Goal: Task Accomplishment & Management: Complete application form

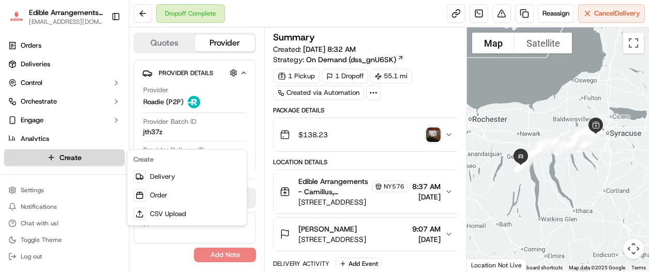
click at [88, 151] on html "Edible Arrangements - Camillus, NY [EMAIL_ADDRESS][DOMAIN_NAME] Toggle Sidebar …" at bounding box center [324, 136] width 649 height 272
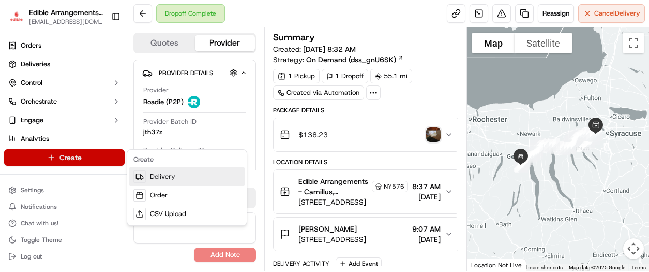
click at [179, 178] on link "Delivery" at bounding box center [186, 176] width 115 height 19
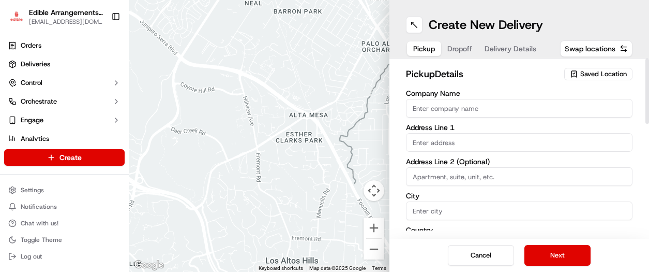
click at [428, 110] on input "Company Name" at bounding box center [519, 108] width 227 height 19
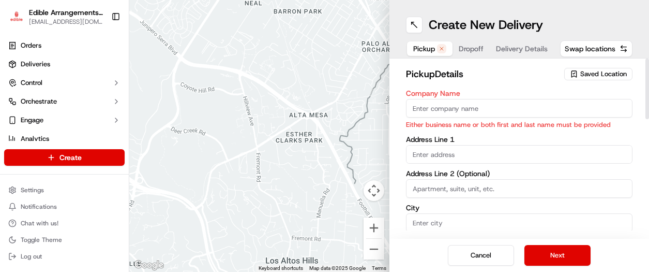
click at [496, 89] on label "Company Name" at bounding box center [519, 92] width 227 height 7
click at [496, 99] on input "Company Name" at bounding box center [519, 108] width 227 height 19
click at [597, 71] on span "Saved Location" at bounding box center [603, 73] width 47 height 9
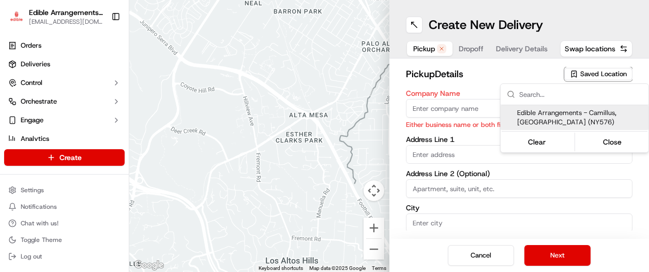
click at [575, 113] on span "Edible Arrangements - Camillus, [GEOGRAPHIC_DATA] (NY576)" at bounding box center [580, 117] width 127 height 19
type input "Edible Arrangements - Camillus, [GEOGRAPHIC_DATA]"
type input "[STREET_ADDRESS]"
type input "Camillus"
type input "US"
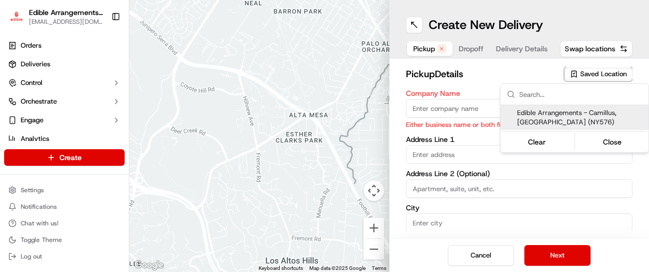
type input "NY"
type input "13031"
type input "[EMAIL_ADDRESS][DOMAIN_NAME]"
type input "[PHONE_NUMBER]"
type textarea "Please come inside the store to pick up the arrangement."
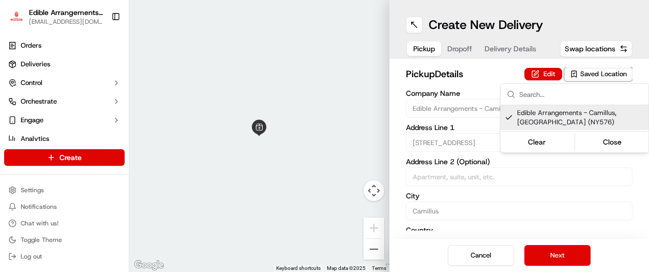
click at [541, 121] on span "Edible Arrangements - Camillus, [GEOGRAPHIC_DATA] (NY576)" at bounding box center [580, 117] width 127 height 19
type input "+1"
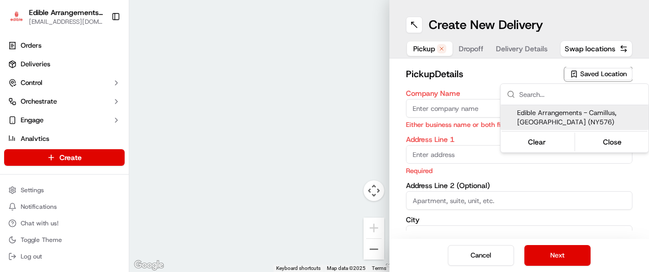
click at [546, 115] on span "Edible Arrangements - Camillus, [GEOGRAPHIC_DATA] (NY576)" at bounding box center [580, 117] width 127 height 19
type input "Edible Arrangements - Camillus, [GEOGRAPHIC_DATA]"
type input "[STREET_ADDRESS]"
type input "Camillus"
type input "US"
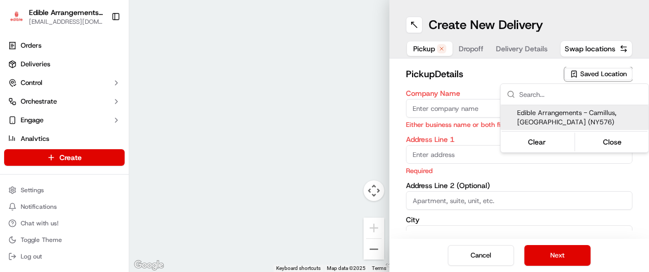
type input "NY"
type input "13031"
type input "[EMAIL_ADDRESS][DOMAIN_NAME]"
type input "[PHONE_NUMBER]"
type textarea "Please come inside the store to pick up the arrangement."
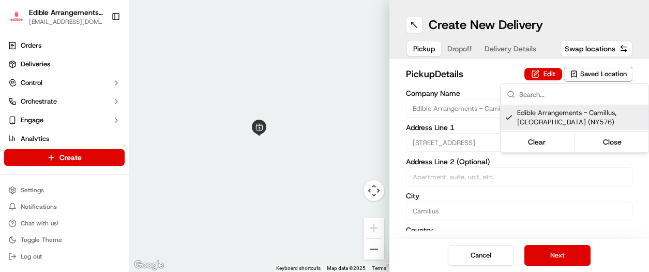
click at [552, 258] on html "Edible Arrangements - Camillus, NY [EMAIL_ADDRESS][DOMAIN_NAME] Toggle Sidebar …" at bounding box center [324, 136] width 649 height 272
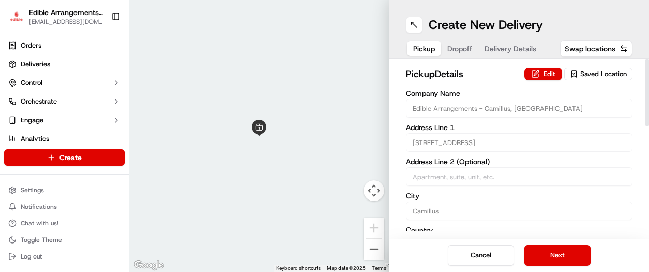
click at [487, 76] on h2 "pickup Details" at bounding box center [462, 74] width 113 height 14
click at [551, 255] on button "Next" at bounding box center [558, 255] width 66 height 21
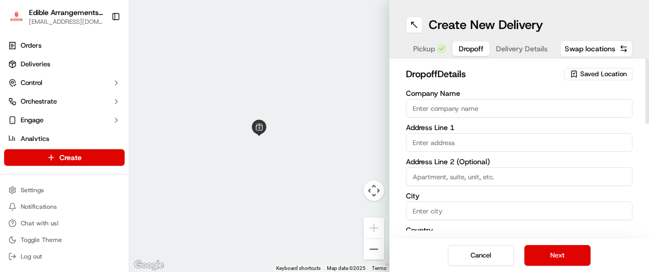
click at [462, 113] on input "Company Name" at bounding box center [519, 108] width 227 height 19
click at [488, 82] on div "dropoff Details Saved Location" at bounding box center [519, 76] width 227 height 19
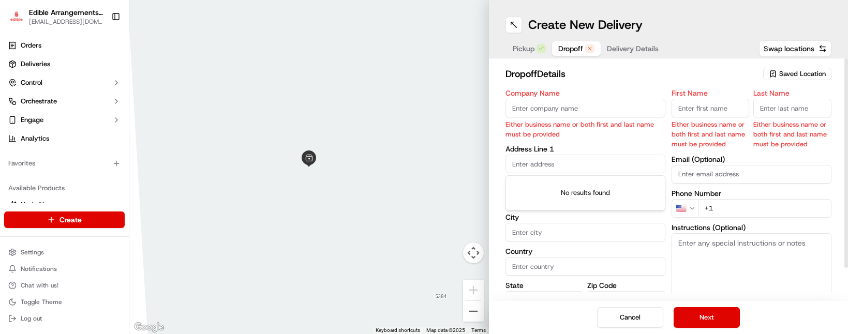
click at [555, 156] on input "text" at bounding box center [585, 164] width 160 height 19
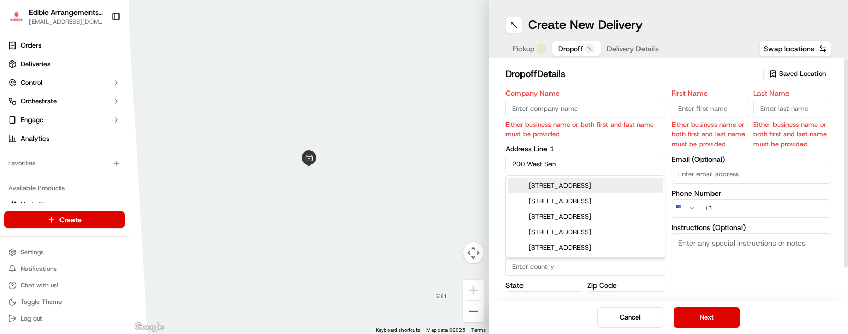
click at [561, 186] on div "[STREET_ADDRESS]" at bounding box center [585, 186] width 155 height 16
type input "[STREET_ADDRESS]"
type input "[GEOGRAPHIC_DATA]"
type input "NY"
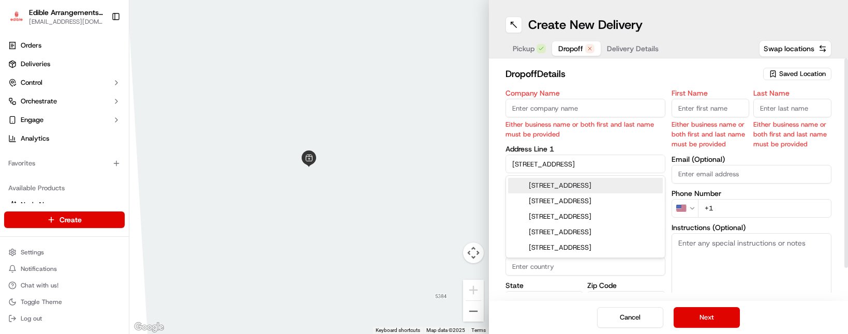
type input "14850"
type input "[STREET_ADDRESS]"
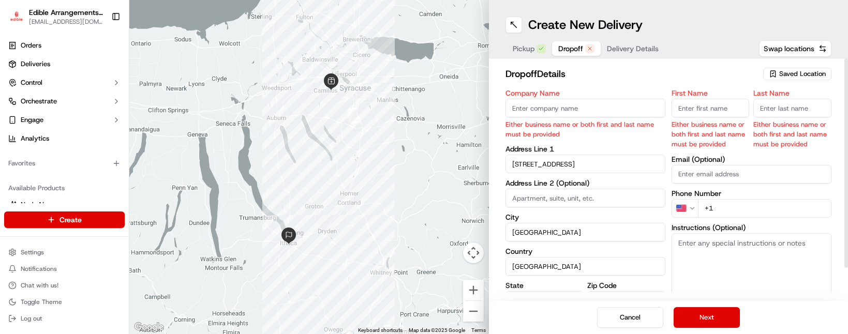
click at [649, 213] on input "+1" at bounding box center [764, 208] width 133 height 19
click at [649, 205] on input "+1" at bounding box center [764, 208] width 133 height 19
type input "[PHONE_NUMBER]"
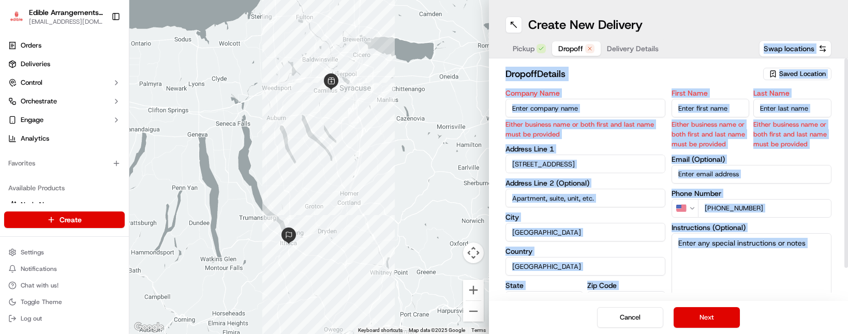
click at [649, 58] on div "Create New Delivery Pickup Dropoff Delivery Details Swap locations dropoff Deta…" at bounding box center [669, 167] width 360 height 334
drag, startPoint x: 727, startPoint y: 58, endPoint x: 703, endPoint y: 77, distance: 30.6
click at [649, 77] on h2 "dropoff Details" at bounding box center [631, 74] width 252 height 14
click at [649, 109] on input "First Name" at bounding box center [710, 108] width 78 height 19
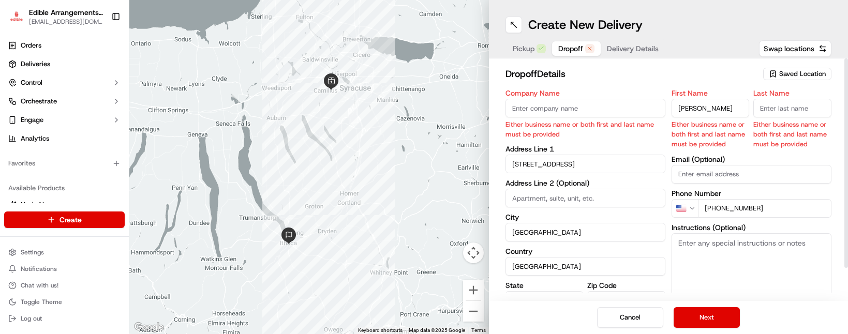
type input "[PERSON_NAME]"
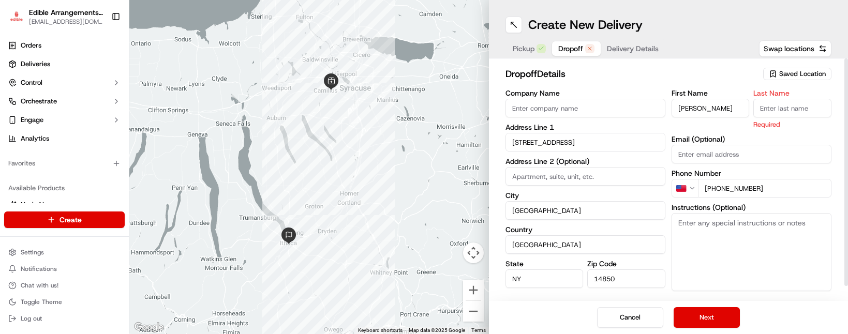
click at [649, 115] on input "Last Name" at bounding box center [792, 108] width 78 height 19
type input "Flick"
click at [649, 74] on h2 "dropoff Details" at bounding box center [631, 74] width 252 height 14
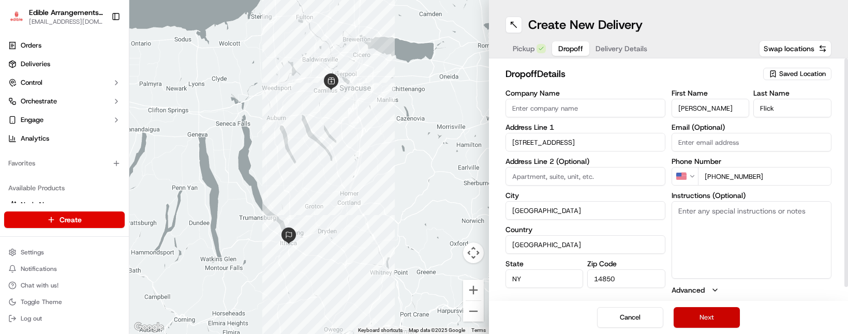
click at [649, 271] on button "Next" at bounding box center [707, 317] width 66 height 21
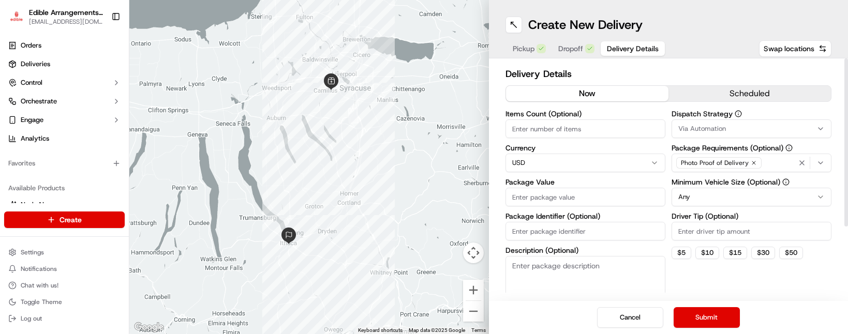
click at [585, 194] on input "Package Value" at bounding box center [585, 197] width 160 height 19
type input "50"
click at [649, 48] on div "Pickup Dropoff Delivery Details Swap locations" at bounding box center [668, 48] width 326 height 19
click at [649, 271] on button "Submit" at bounding box center [707, 317] width 66 height 21
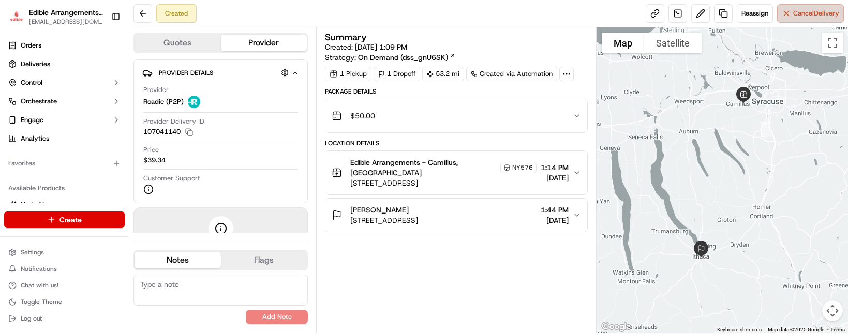
click at [649, 15] on span "Cancel Delivery" at bounding box center [816, 13] width 46 height 9
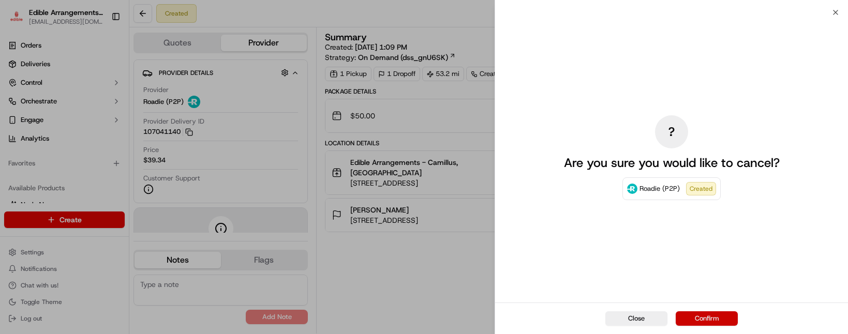
click at [649, 271] on button "Confirm" at bounding box center [707, 318] width 62 height 14
